Goal: Task Accomplishment & Management: Complete application form

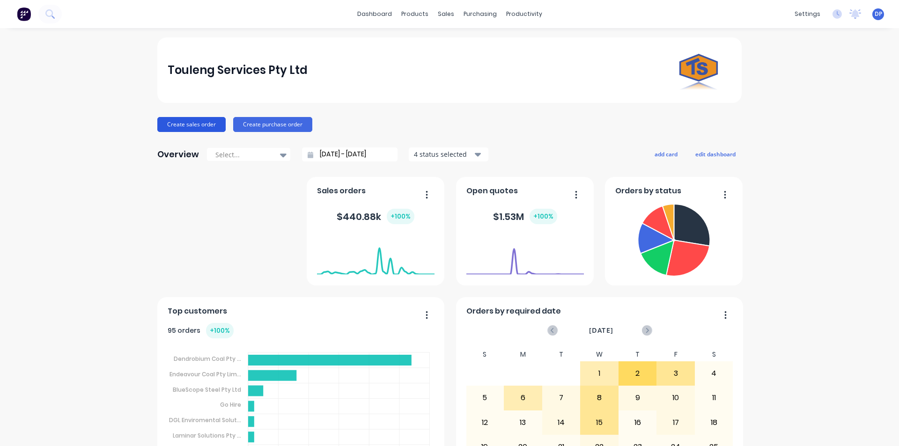
click at [167, 124] on button "Create sales order" at bounding box center [191, 124] width 68 height 15
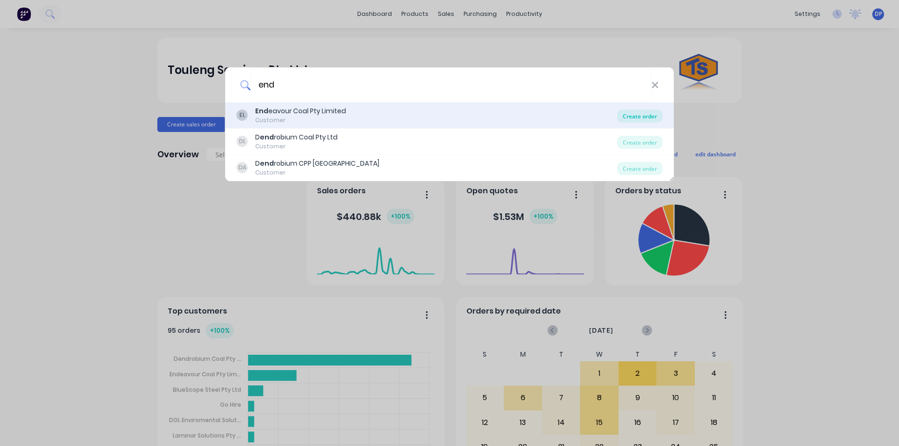
type input "end"
click at [636, 110] on div "Create order" at bounding box center [639, 116] width 45 height 13
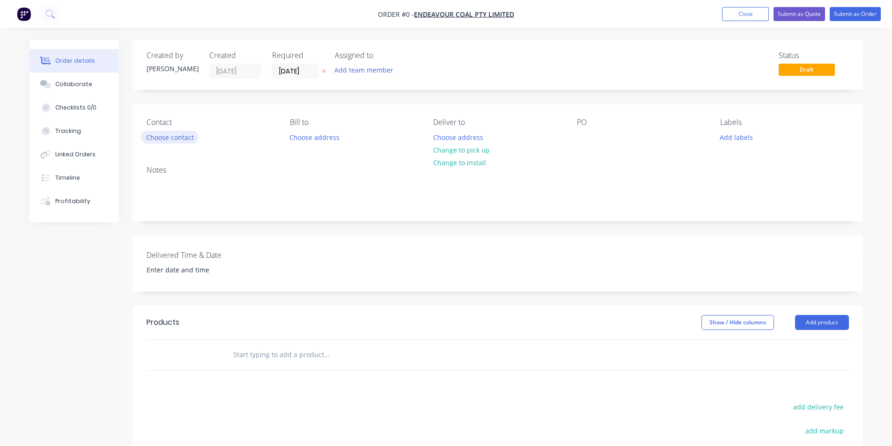
click at [178, 134] on button "Choose contact" at bounding box center [170, 137] width 58 height 13
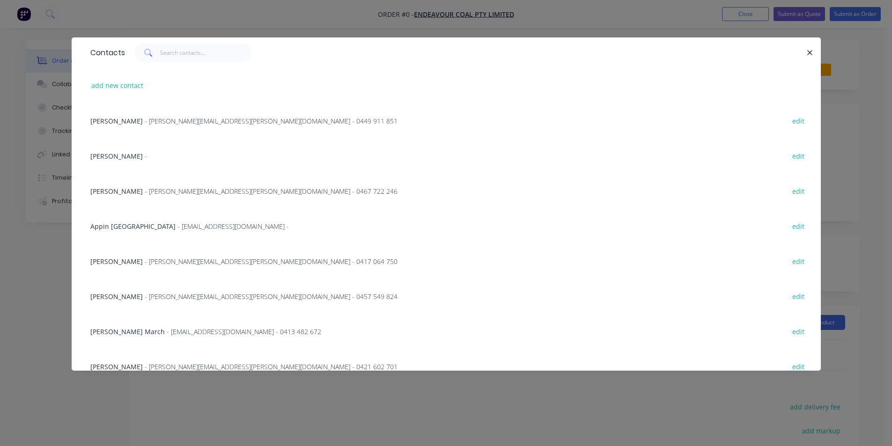
click at [167, 327] on span "- [EMAIL_ADDRESS][DOMAIN_NAME] - 0413 482 672" at bounding box center [244, 331] width 154 height 9
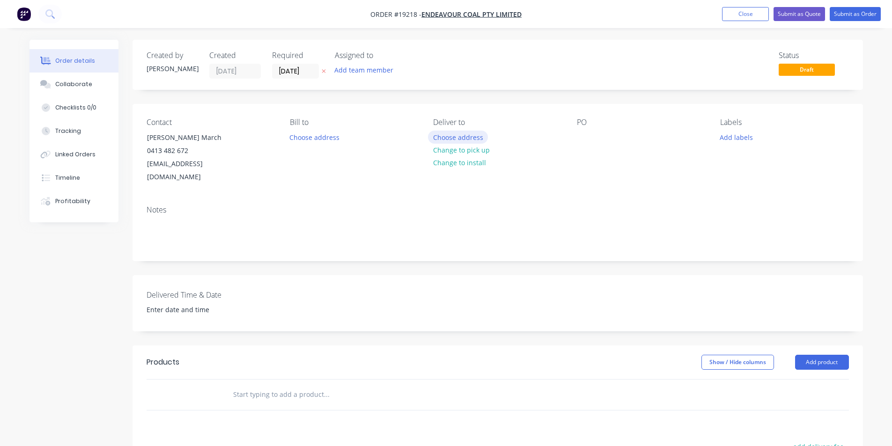
click at [450, 136] on button "Choose address" at bounding box center [458, 137] width 60 height 13
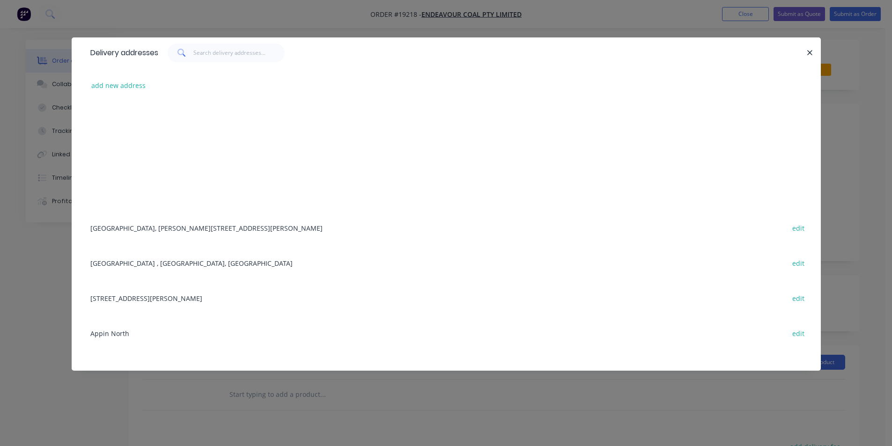
scroll to position [140, 0]
click at [169, 225] on div "[GEOGRAPHIC_DATA], [PERSON_NAME][STREET_ADDRESS][PERSON_NAME] edit" at bounding box center [446, 225] width 721 height 35
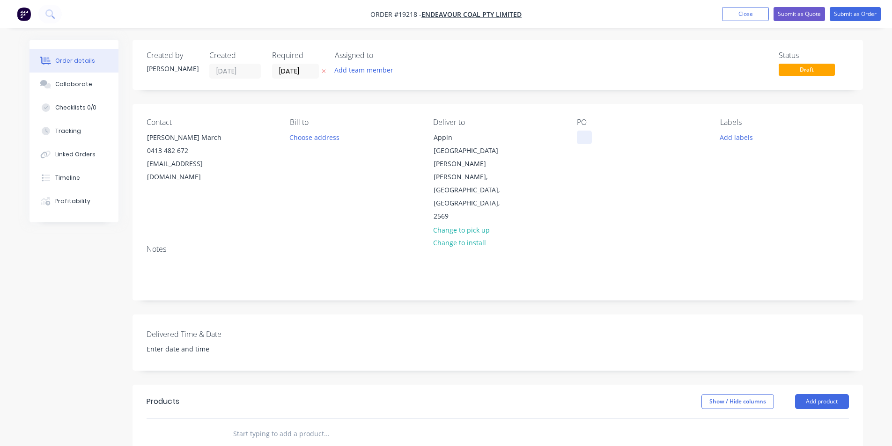
click at [584, 132] on div at bounding box center [584, 138] width 15 height 14
paste div
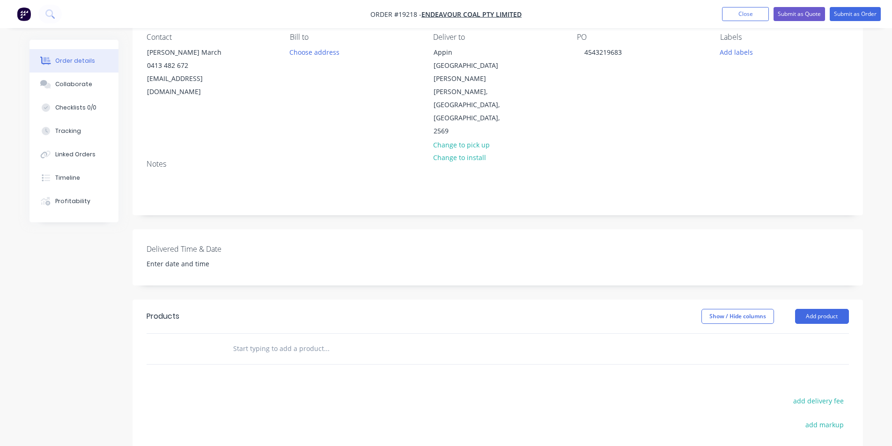
scroll to position [94, 0]
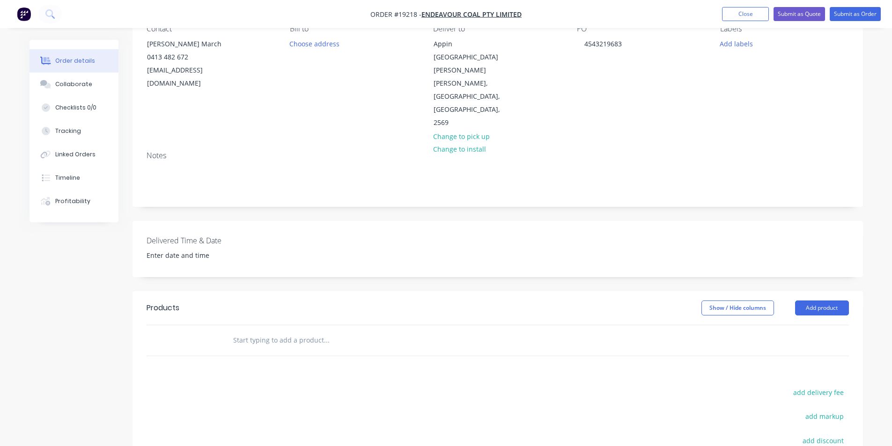
click at [815, 291] on header "Products Show / Hide columns Add product" at bounding box center [497, 308] width 730 height 34
click at [825, 301] on button "Add product" at bounding box center [822, 308] width 54 height 15
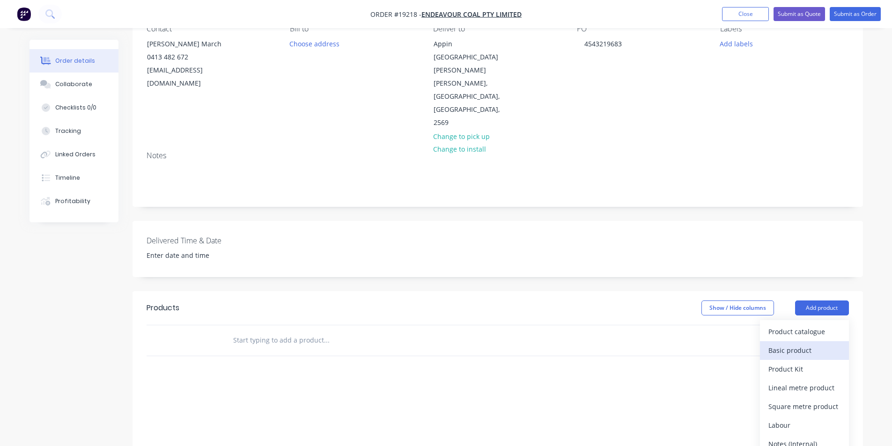
click at [798, 344] on div "Basic product" at bounding box center [804, 351] width 72 height 14
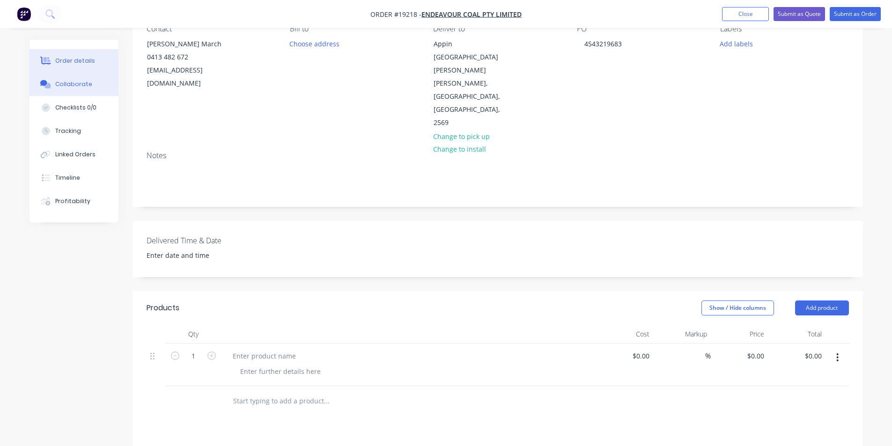
click at [62, 82] on div "Collaborate" at bounding box center [73, 84] width 37 height 8
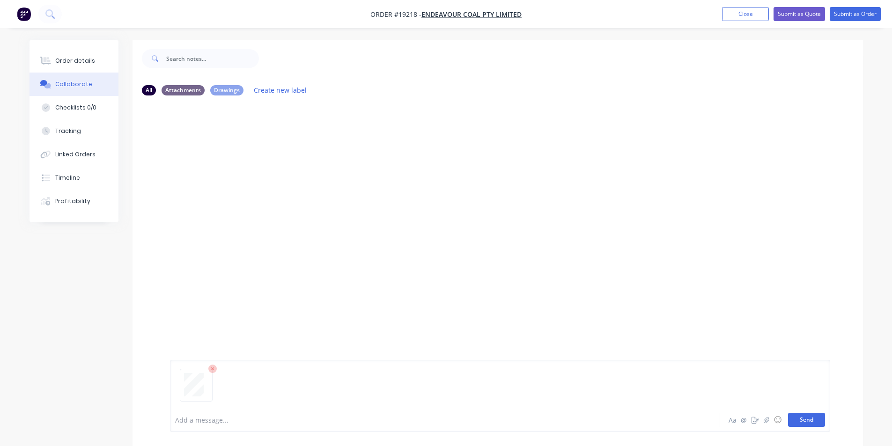
click at [815, 420] on button "Send" at bounding box center [806, 420] width 37 height 14
click at [80, 63] on div "Order details" at bounding box center [75, 61] width 40 height 8
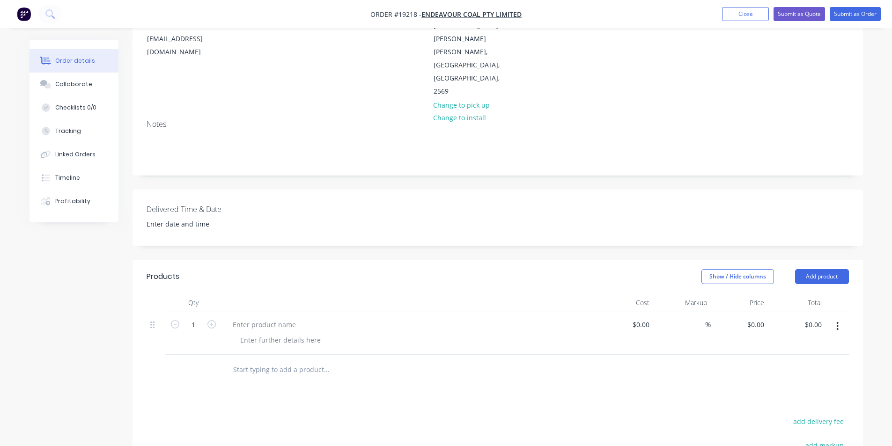
scroll to position [140, 0]
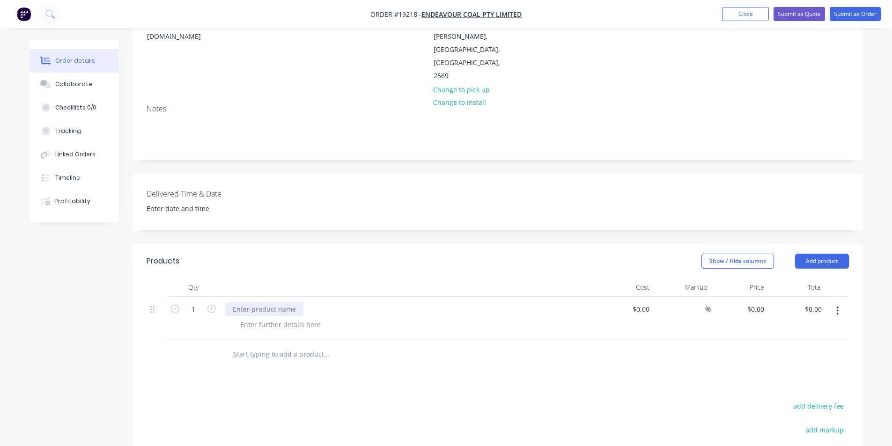
drag, startPoint x: 237, startPoint y: 271, endPoint x: 331, endPoint y: 309, distance: 101.4
click at [237, 302] on div at bounding box center [264, 309] width 78 height 14
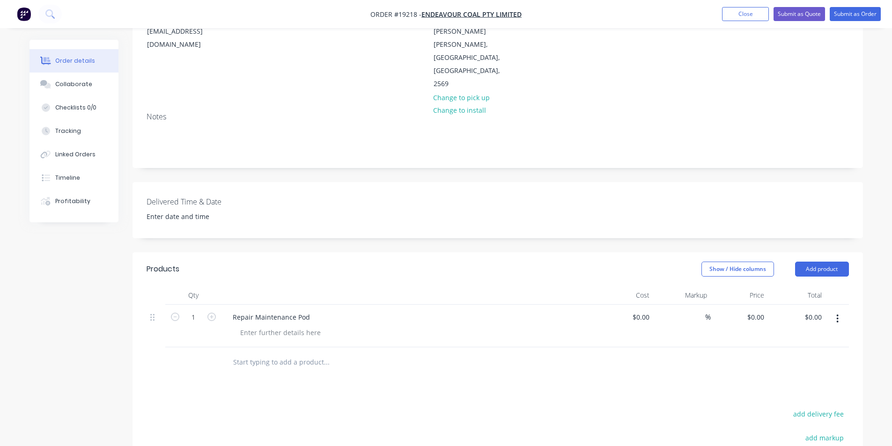
click at [469, 252] on header "Products Show / Hide columns Add product" at bounding box center [497, 269] width 730 height 34
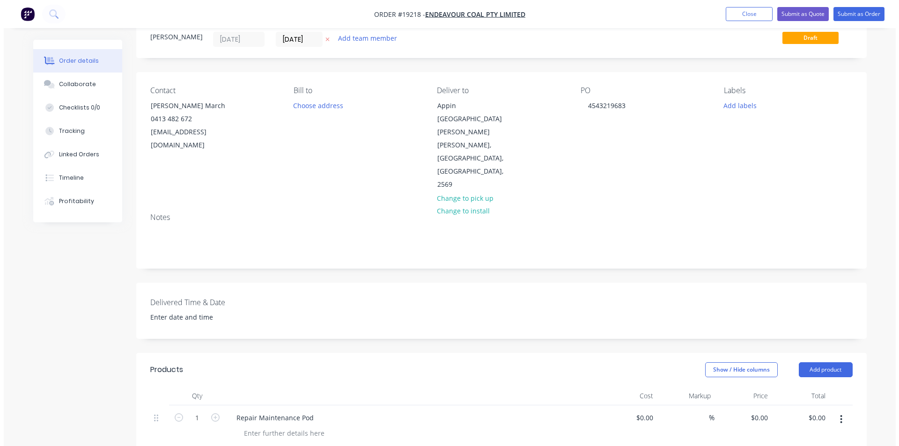
scroll to position [0, 0]
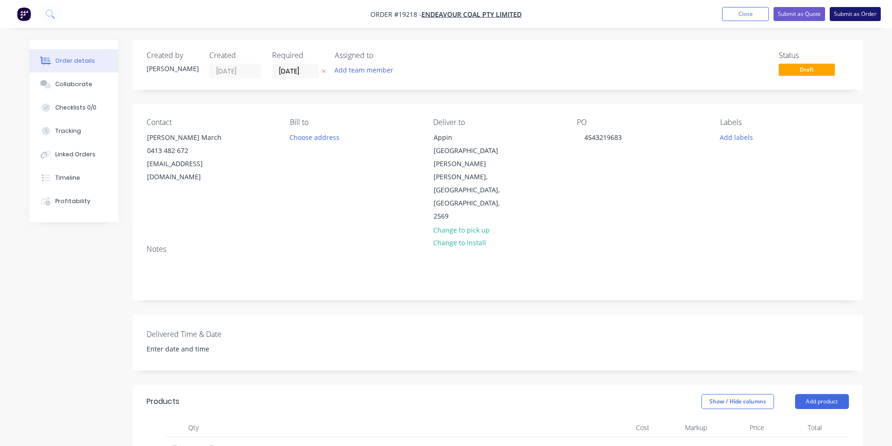
click at [862, 13] on button "Submit as Order" at bounding box center [855, 14] width 51 height 14
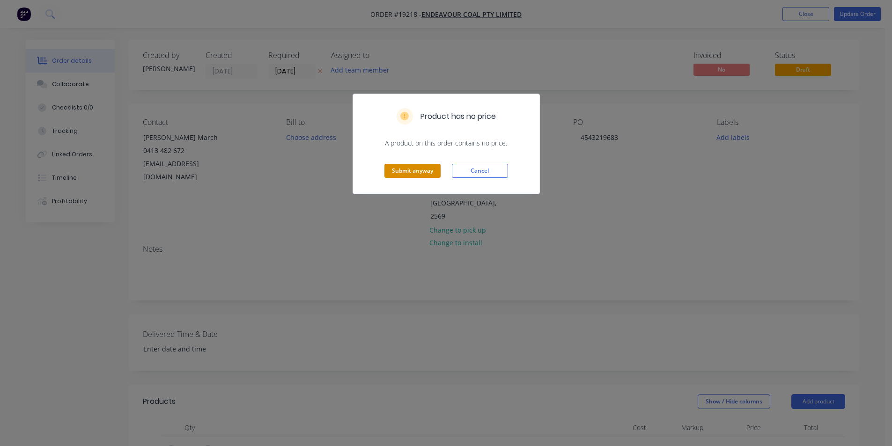
click at [405, 171] on button "Submit anyway" at bounding box center [412, 171] width 56 height 14
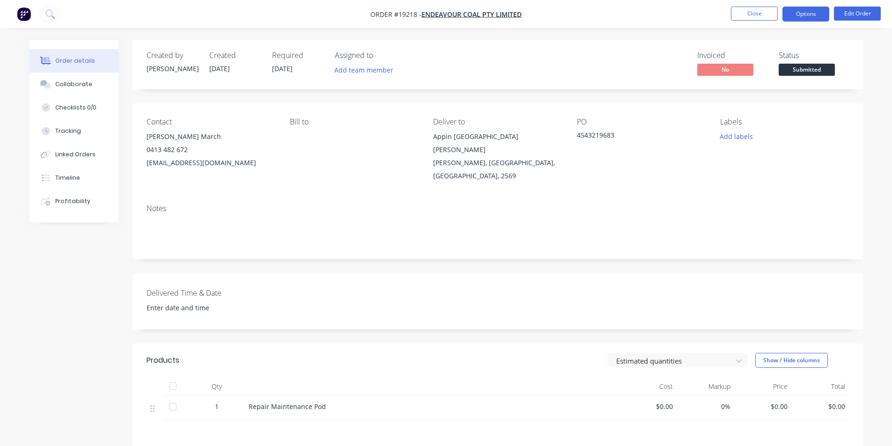
click at [812, 18] on button "Options" at bounding box center [805, 14] width 47 height 15
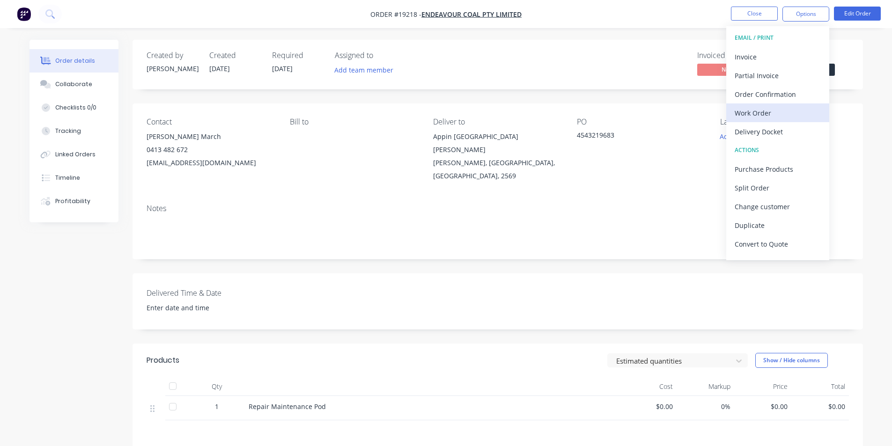
click at [765, 111] on div "Work Order" at bounding box center [778, 113] width 86 height 14
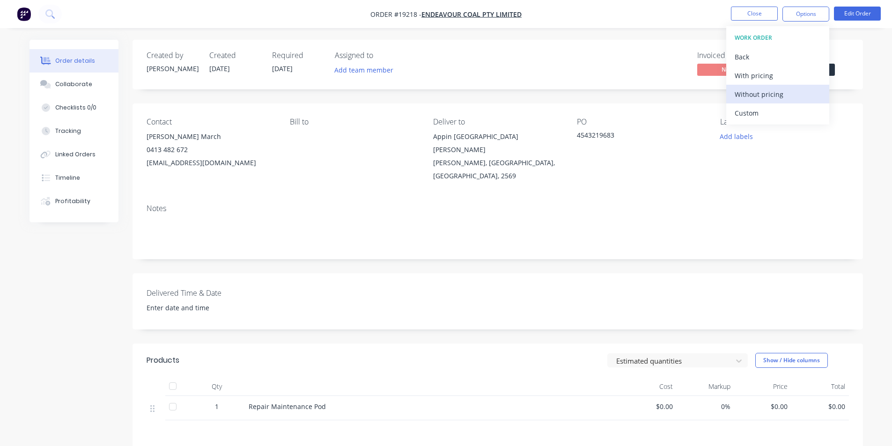
click at [772, 92] on div "Without pricing" at bounding box center [778, 95] width 86 height 14
click at [625, 244] on div "Notes" at bounding box center [497, 228] width 730 height 63
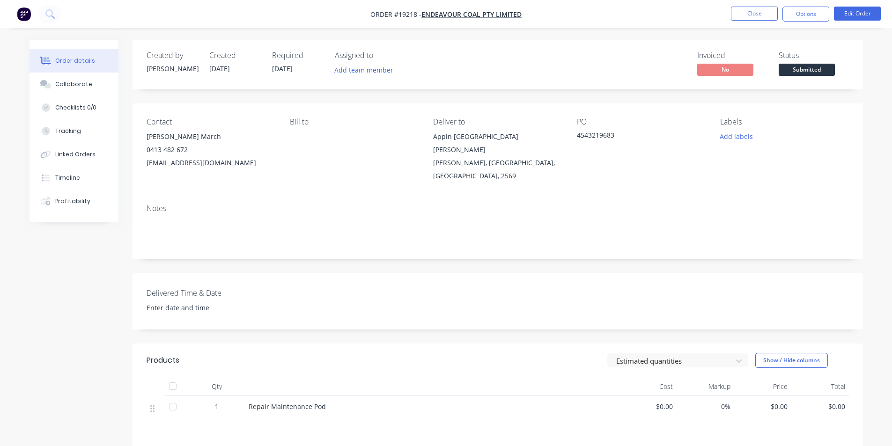
click at [21, 15] on img "button" at bounding box center [24, 14] width 14 height 14
